Goal: Information Seeking & Learning: Learn about a topic

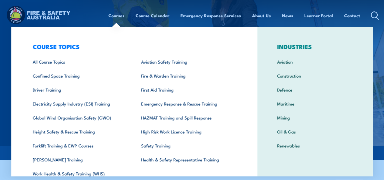
click at [112, 18] on link "Courses" at bounding box center [116, 15] width 16 height 13
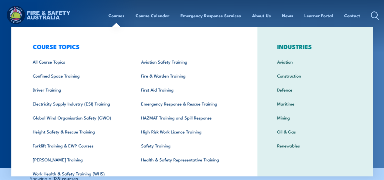
click at [116, 10] on link "Courses" at bounding box center [116, 15] width 16 height 13
click at [119, 16] on link "Courses" at bounding box center [116, 15] width 16 height 13
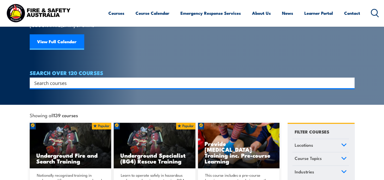
scroll to position [11, 0]
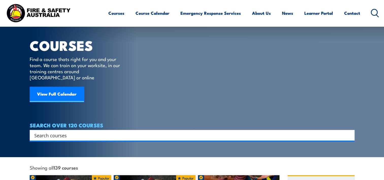
click at [94, 133] on div "Search" at bounding box center [192, 135] width 325 height 11
click at [93, 131] on input "Search input" at bounding box center [188, 135] width 309 height 8
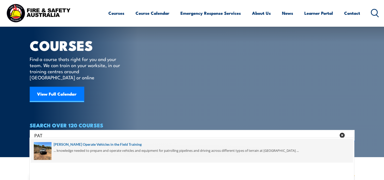
type input "PAT"
